Goal: Check status: Check status

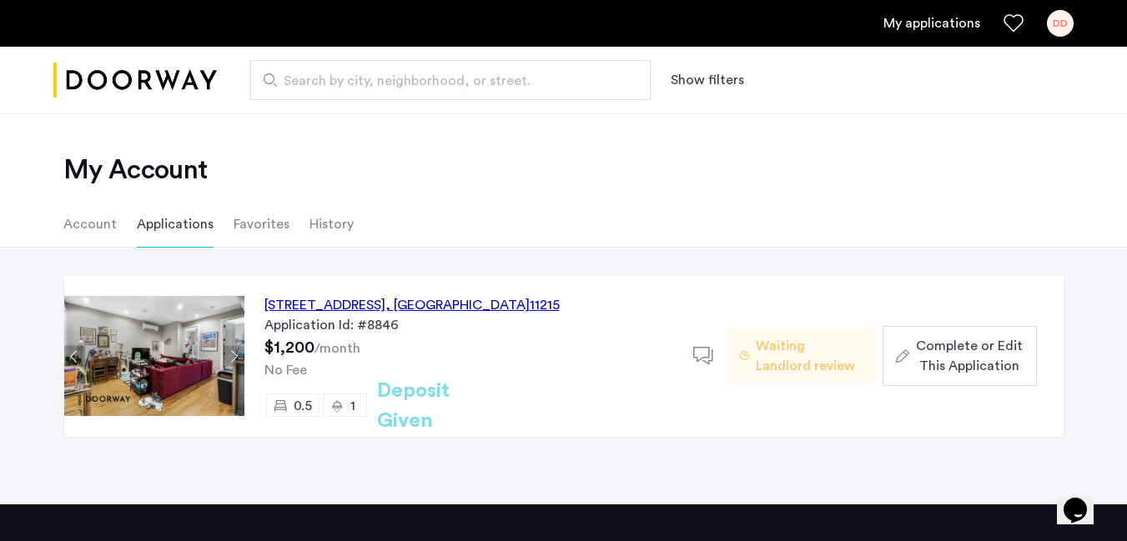
click at [737, 184] on h2 "My Account" at bounding box center [563, 169] width 1001 height 33
